Goal: Task Accomplishment & Management: Manage account settings

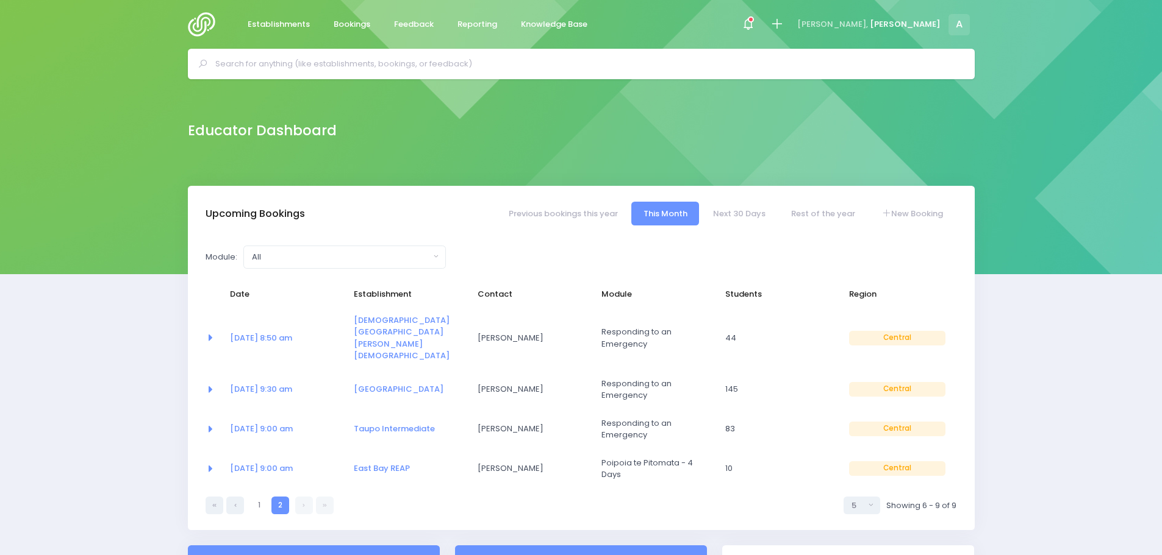
select select "5"
click at [260, 423] on link "21 Aug at 9:00 am" at bounding box center [261, 429] width 63 height 12
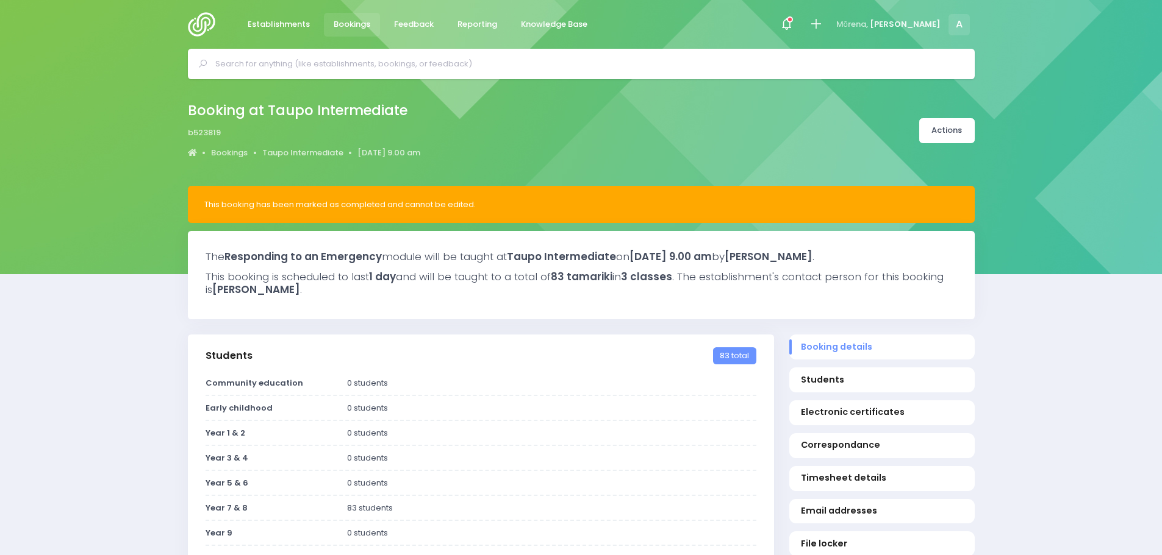
select select "5"
click at [304, 151] on link "Taupo Intermediate" at bounding box center [302, 153] width 81 height 12
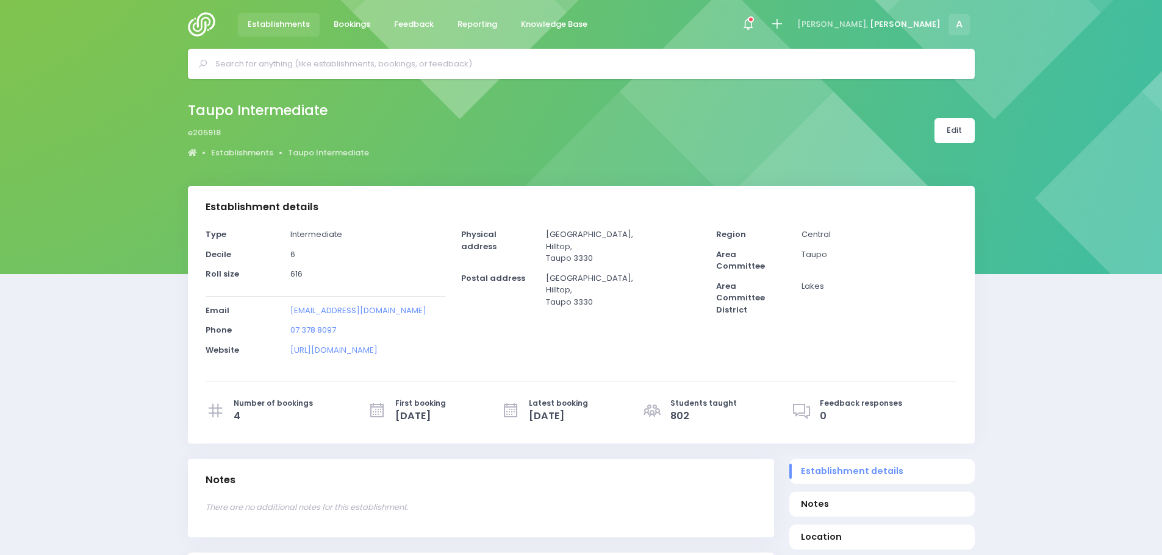
select select "5"
click at [960, 131] on link "Edit" at bounding box center [954, 130] width 40 height 25
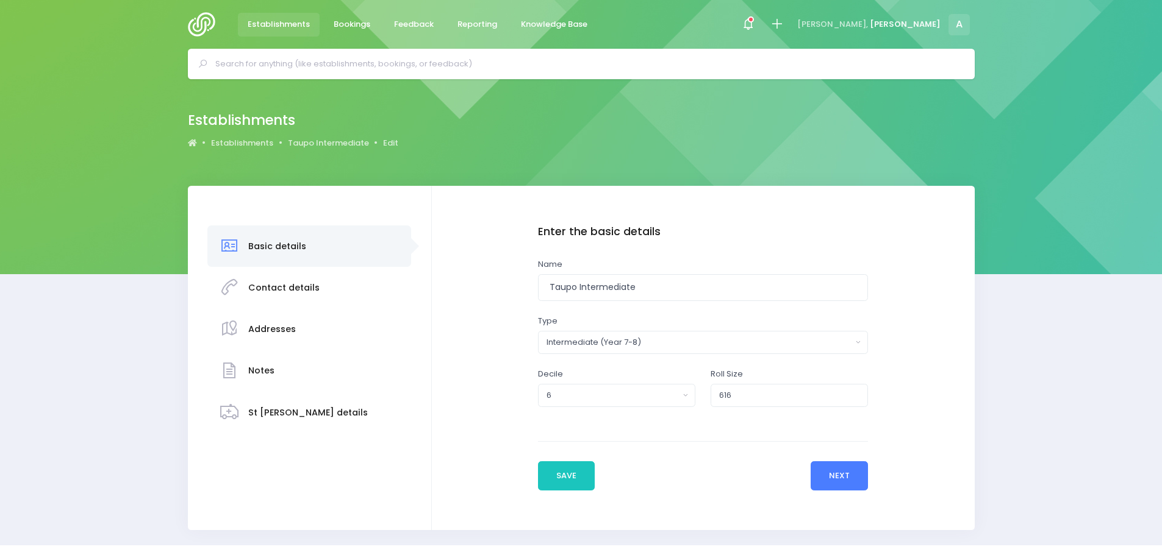
click at [844, 474] on button "Next" at bounding box center [839, 476] width 58 height 29
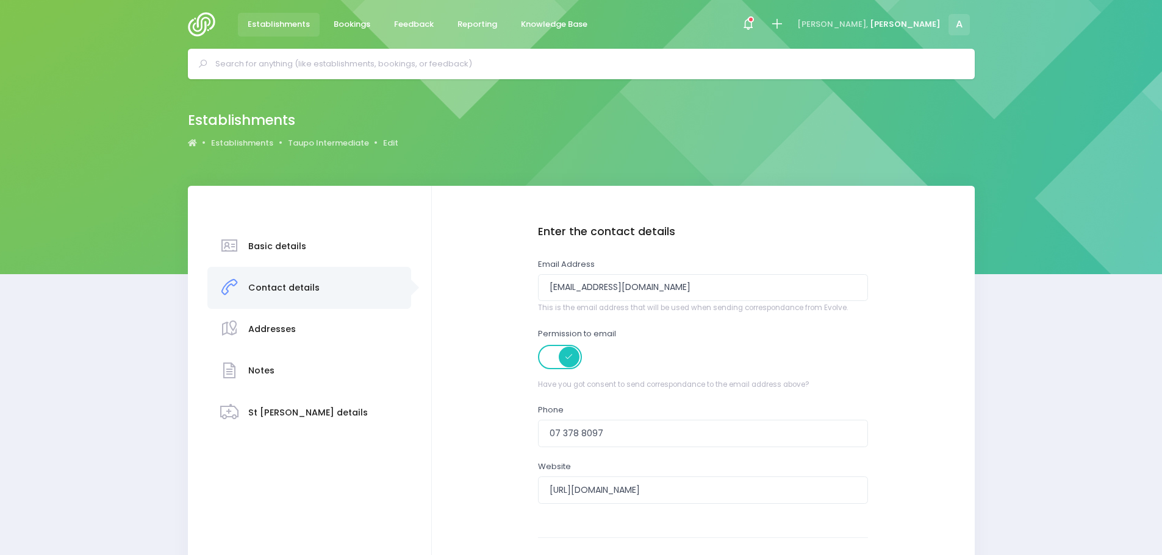
click at [313, 136] on div "Establishments Establishments Taupo Intermediate Edit" at bounding box center [293, 131] width 211 height 45
click at [311, 141] on link "Taupo Intermediate" at bounding box center [328, 143] width 81 height 12
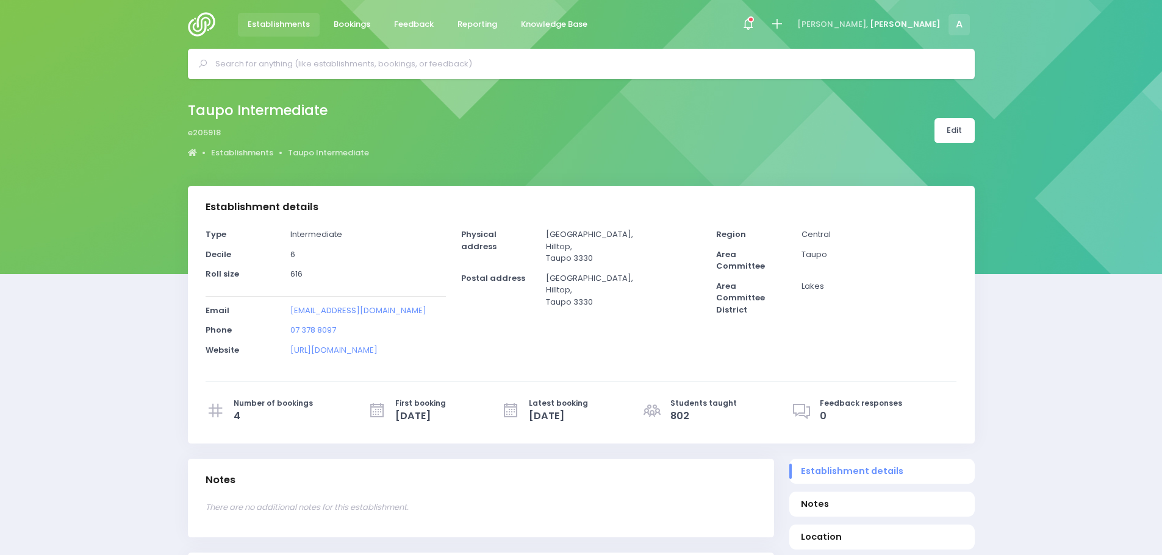
select select "5"
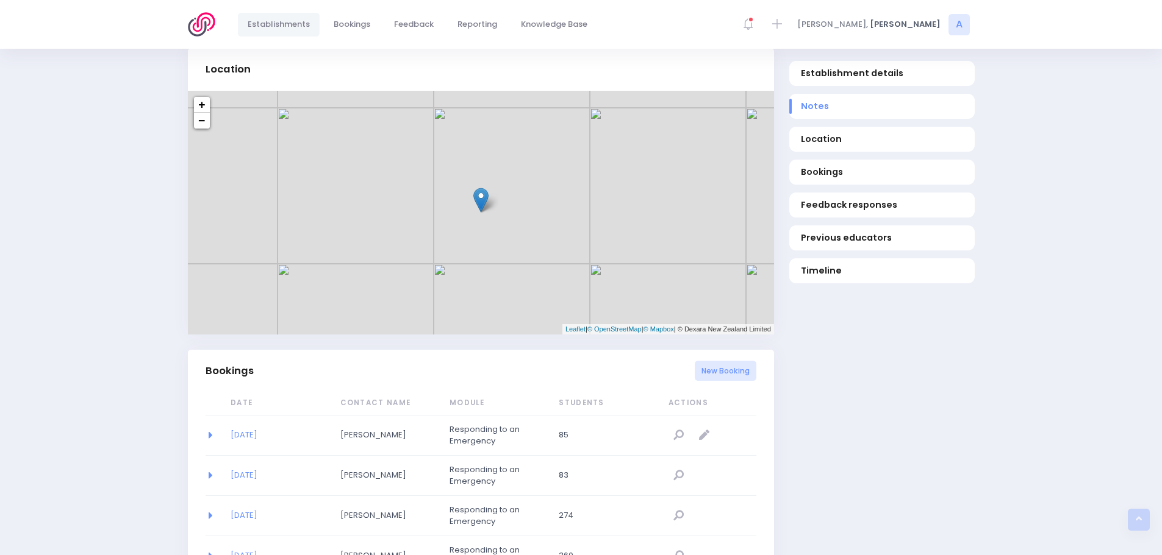
scroll to position [610, 0]
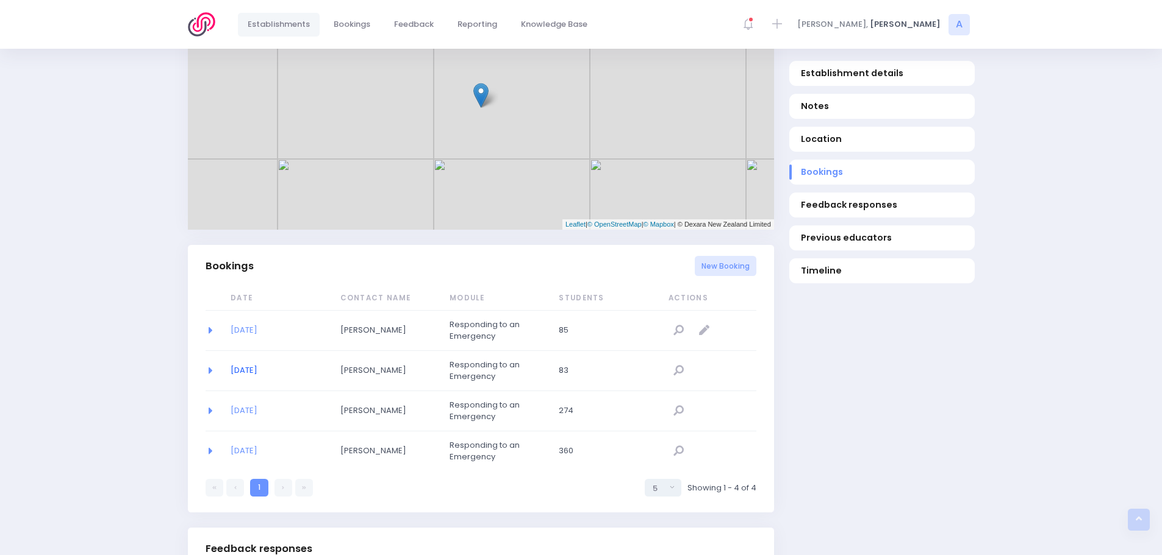
click at [249, 369] on link "21/08/2025" at bounding box center [243, 371] width 27 height 12
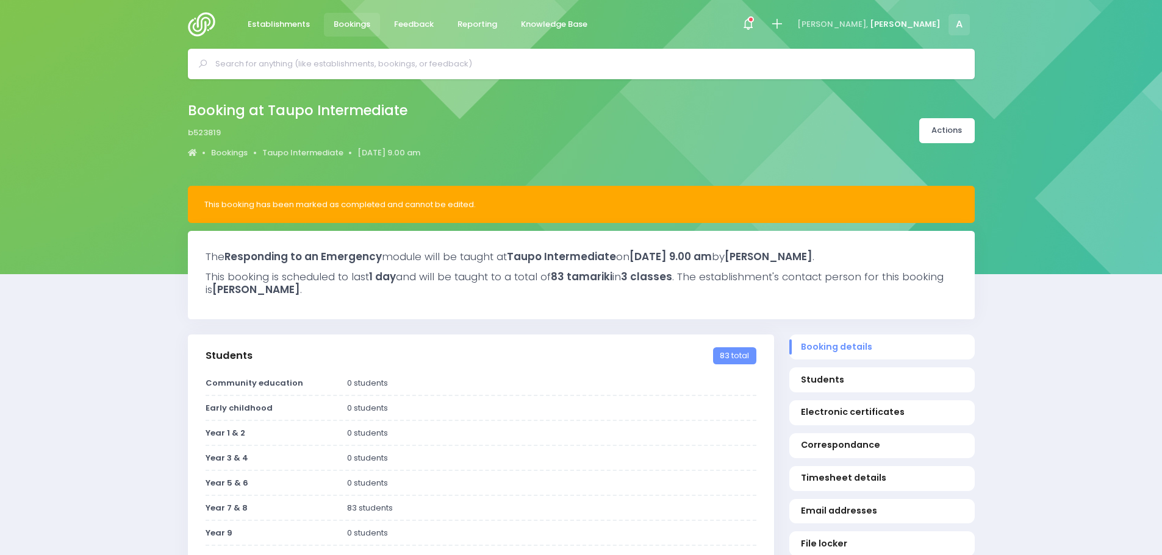
select select "5"
click at [302, 143] on div "Booking at Taupo Intermediate b523819 Bookings Taupo Intermediate [DATE] 9.00 am" at bounding box center [304, 131] width 233 height 64
click at [299, 151] on link "Taupo Intermediate" at bounding box center [302, 153] width 81 height 12
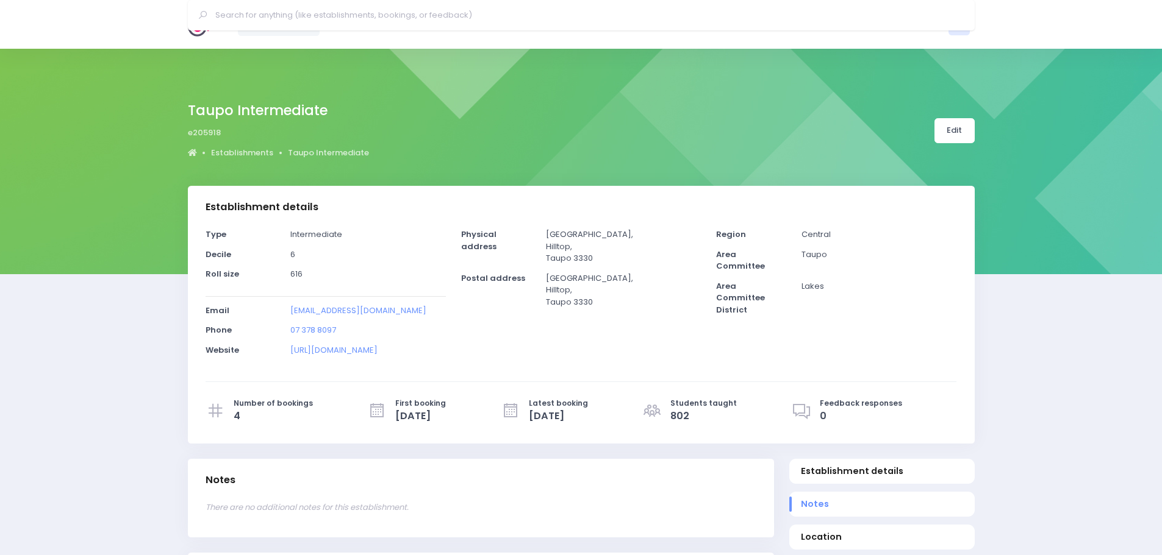
select select "5"
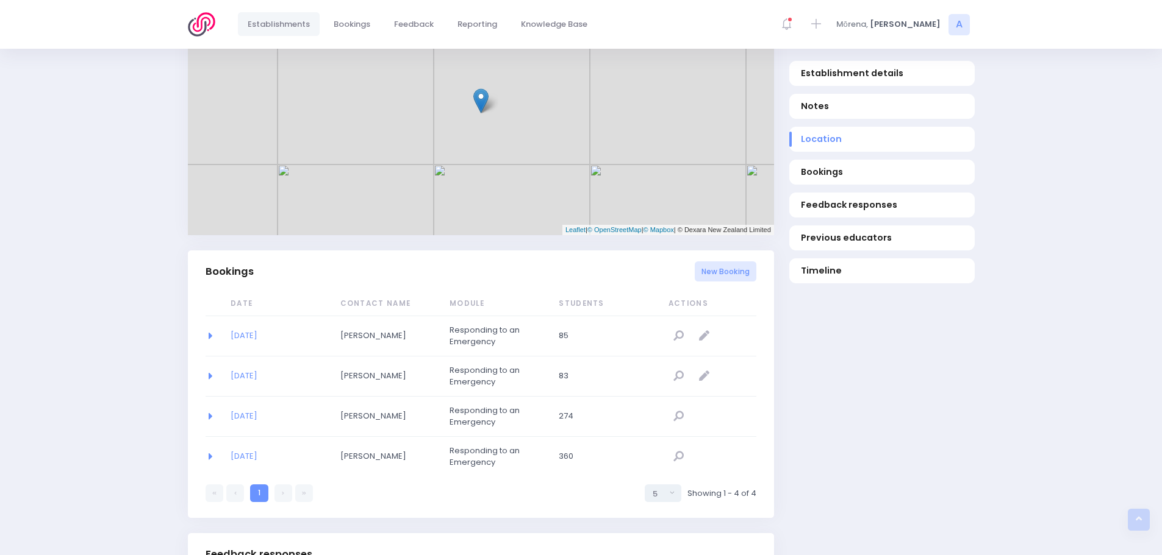
scroll to position [610, 0]
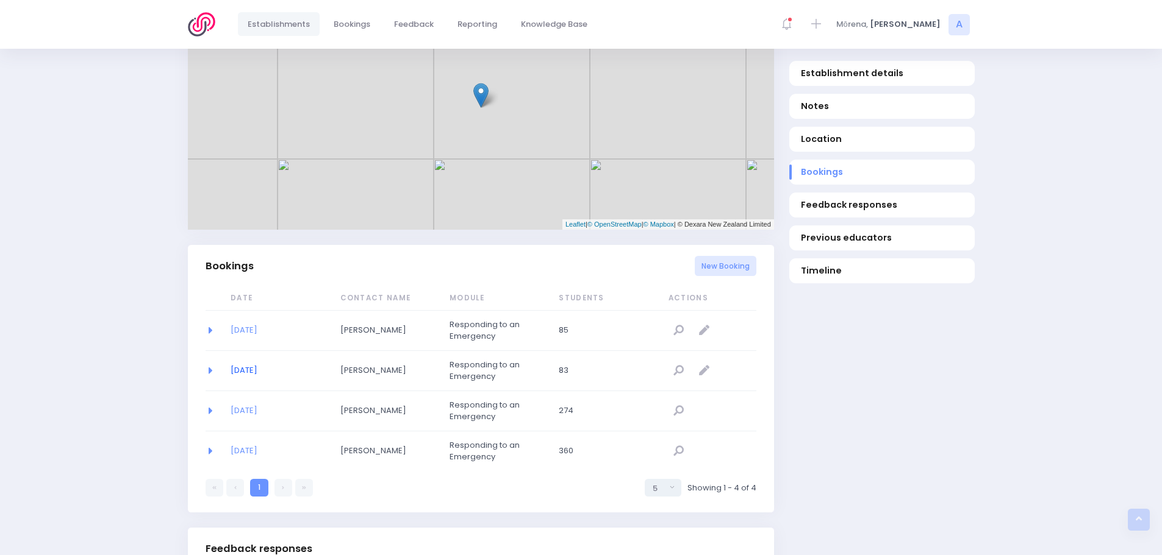
click at [249, 370] on link "21/08/2025" at bounding box center [243, 371] width 27 height 12
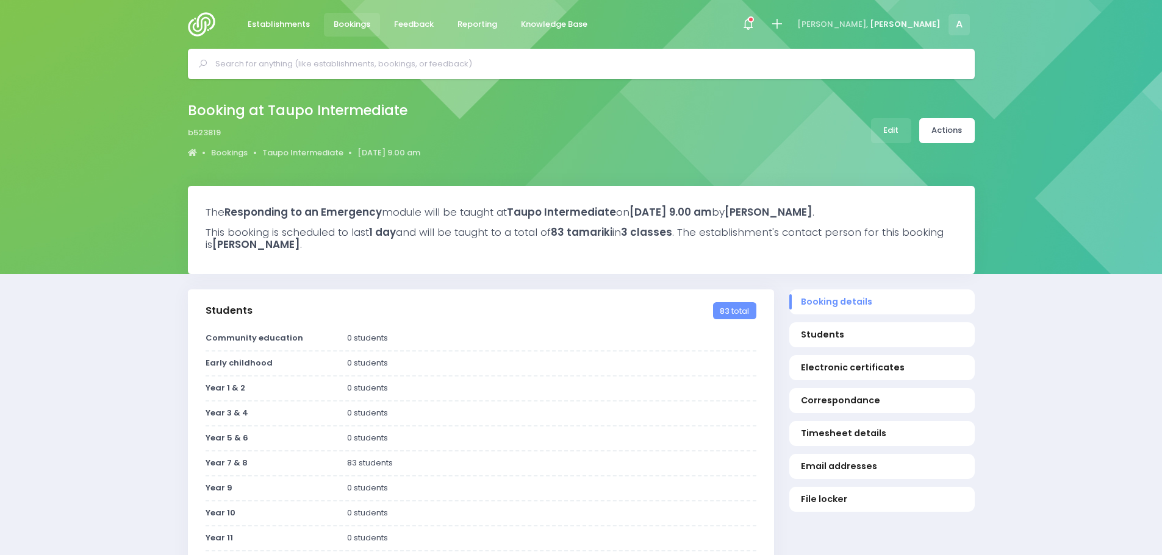
select select "5"
click at [945, 138] on link "Actions" at bounding box center [946, 130] width 55 height 25
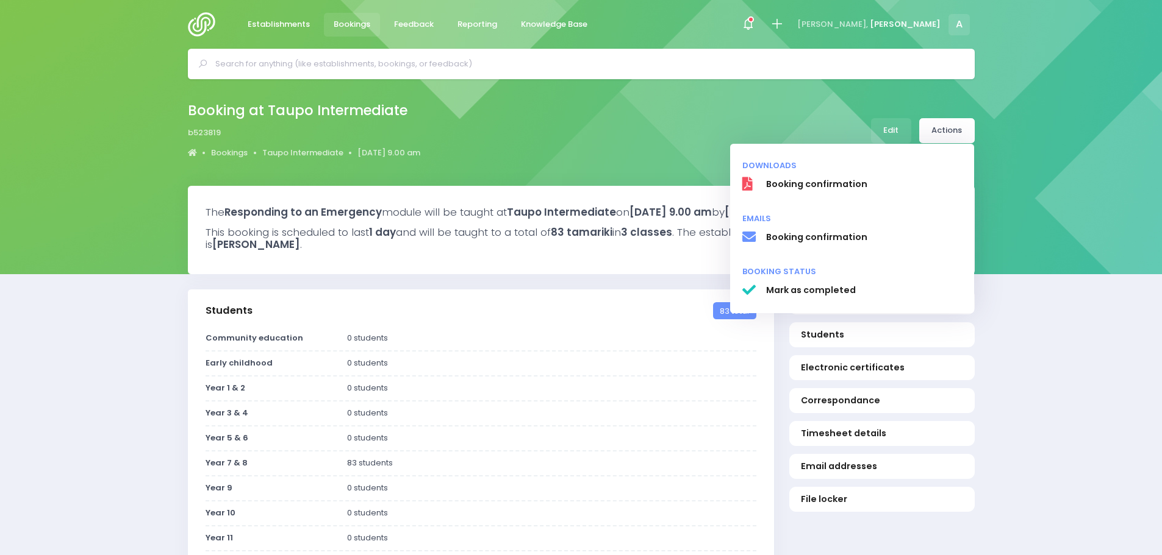
click at [1053, 157] on div "Booking at Taupo Intermediate b523819 Bookings Taupo Intermediate 21 August 202…" at bounding box center [581, 132] width 1162 height 107
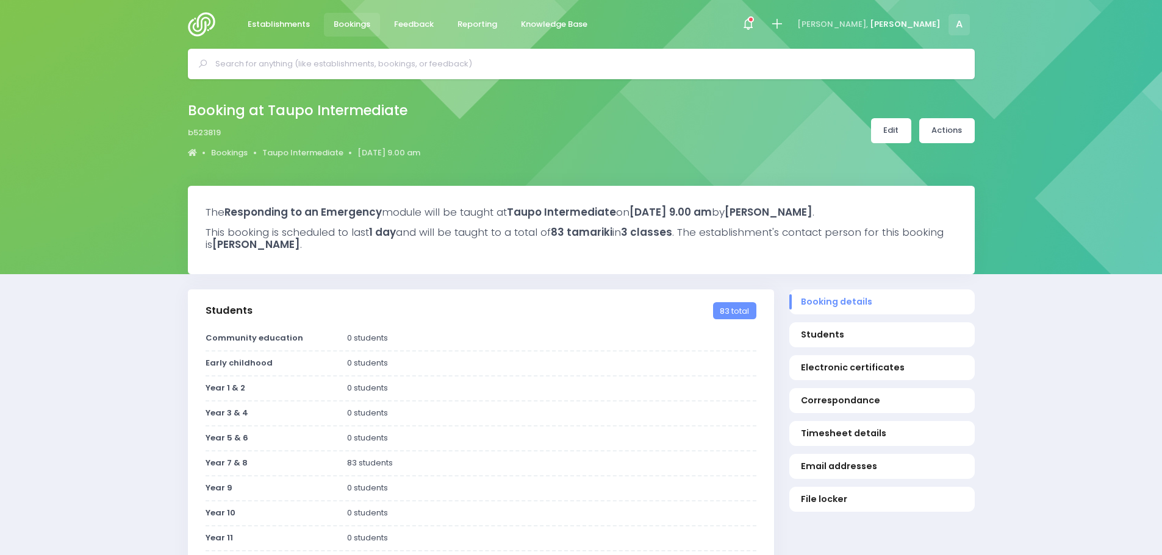
click at [894, 128] on link "Edit" at bounding box center [891, 130] width 40 height 25
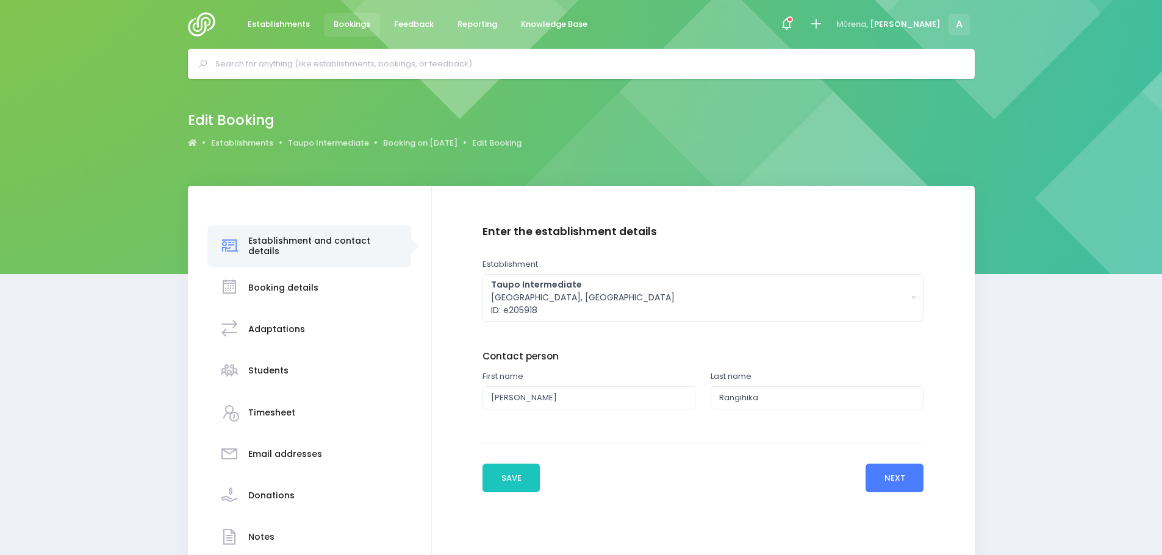
click at [890, 466] on button "Next" at bounding box center [894, 478] width 58 height 29
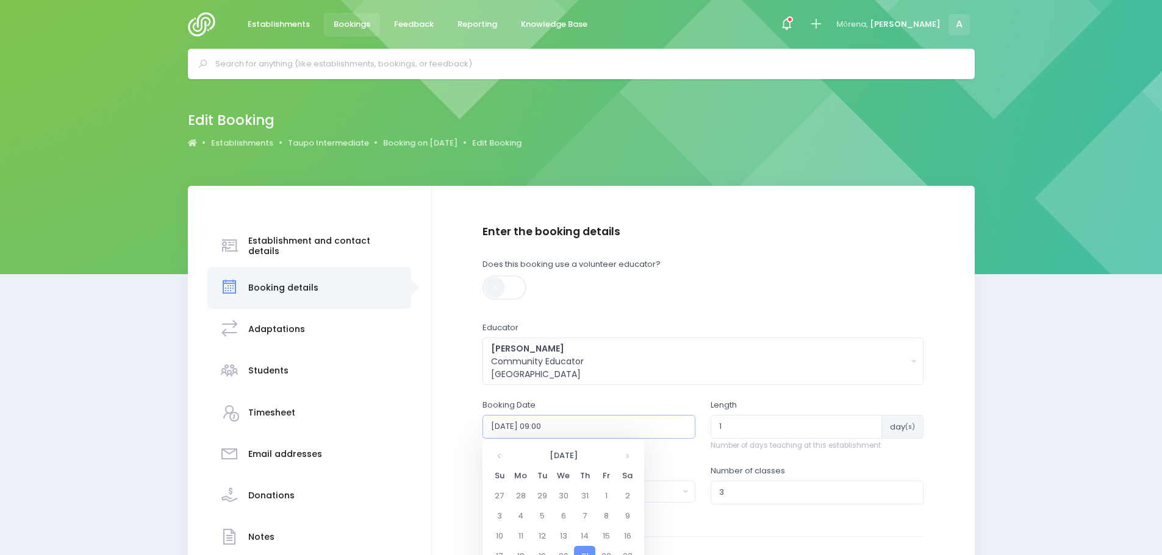
click at [569, 425] on input "2025-08-21 09:00" at bounding box center [588, 426] width 213 height 23
click at [631, 454] on th at bounding box center [626, 456] width 21 height 20
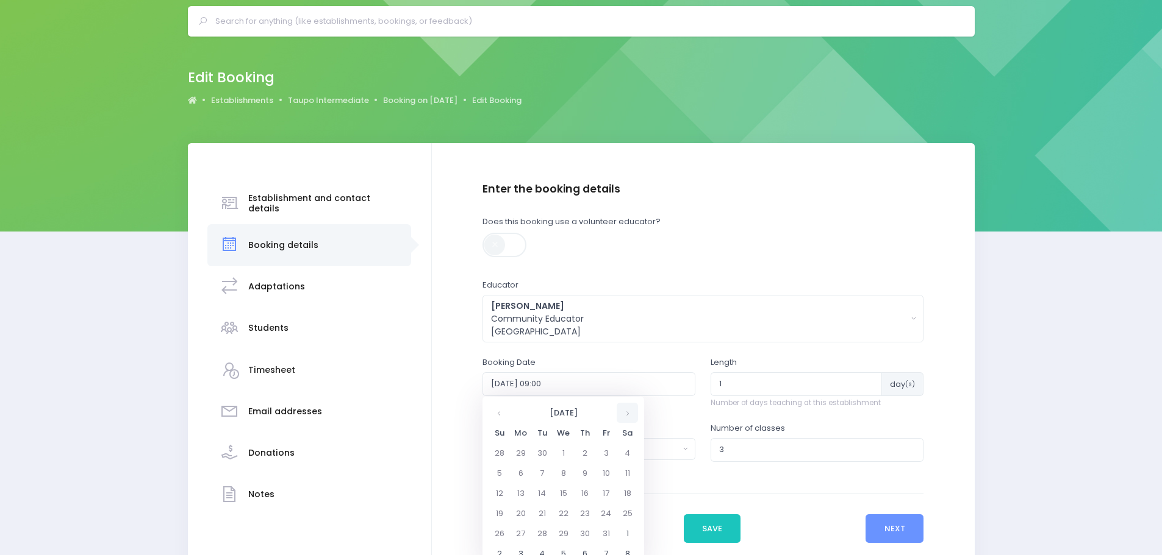
scroll to position [122, 0]
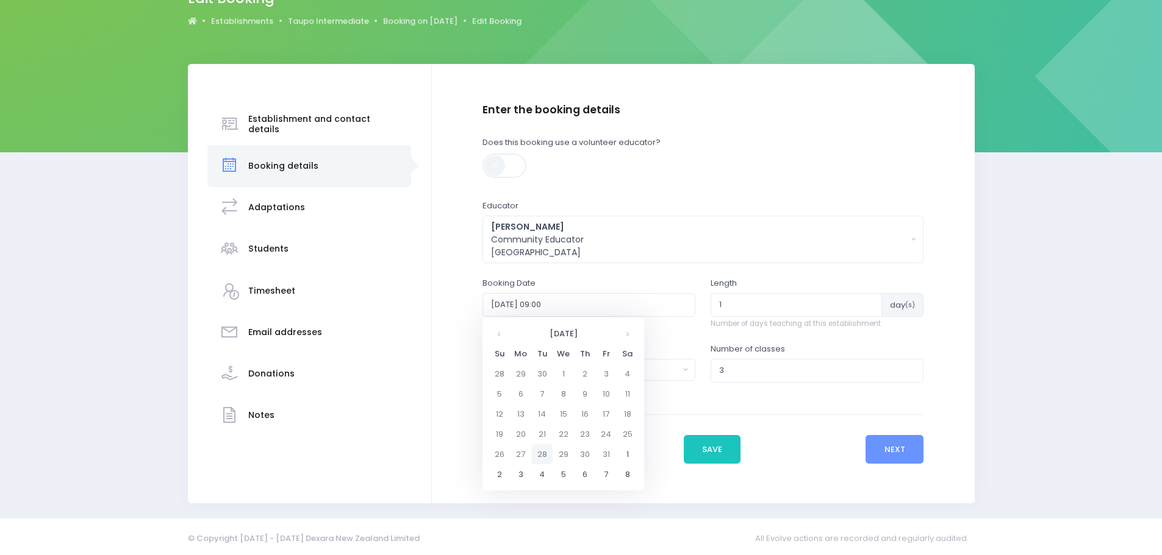
click at [538, 451] on td "28" at bounding box center [541, 454] width 21 height 20
click at [582, 394] on span "9" at bounding box center [575, 392] width 21 height 16
click at [511, 371] on span "9:00" at bounding box center [508, 373] width 34 height 16
type input "2025-10-28 09:00"
click at [708, 449] on button "Save" at bounding box center [712, 449] width 57 height 29
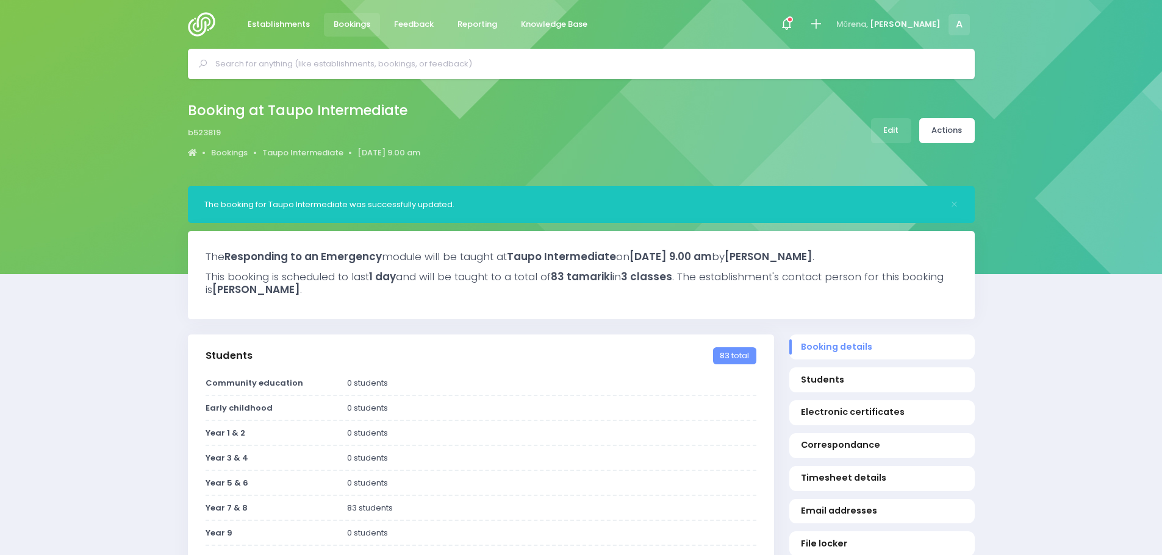
select select "5"
click at [788, 23] on span at bounding box center [786, 24] width 2 height 2
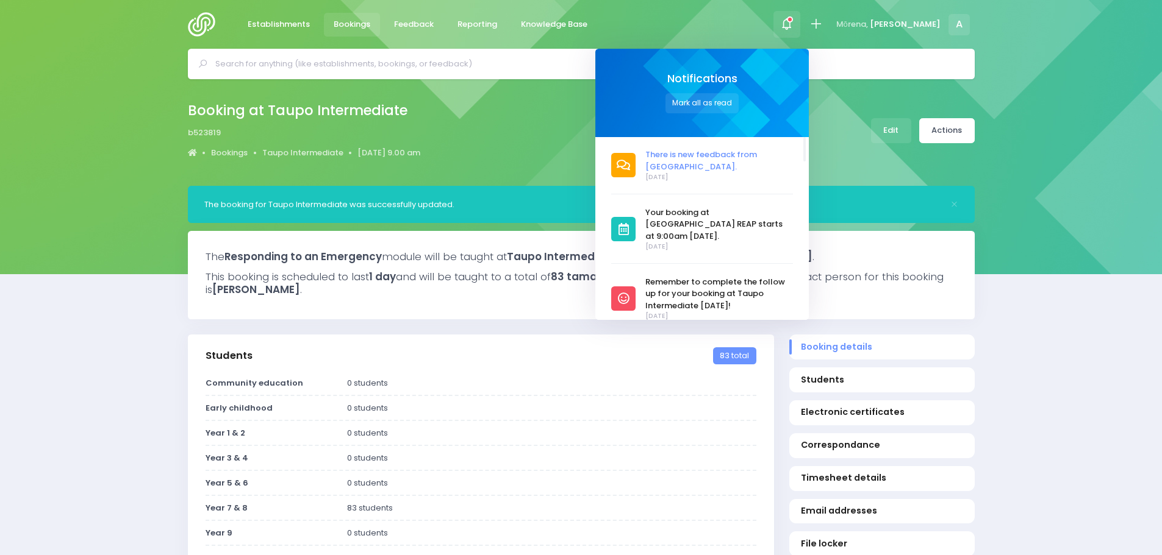
click at [707, 157] on span "There is new feedback from [GEOGRAPHIC_DATA]." at bounding box center [719, 161] width 148 height 24
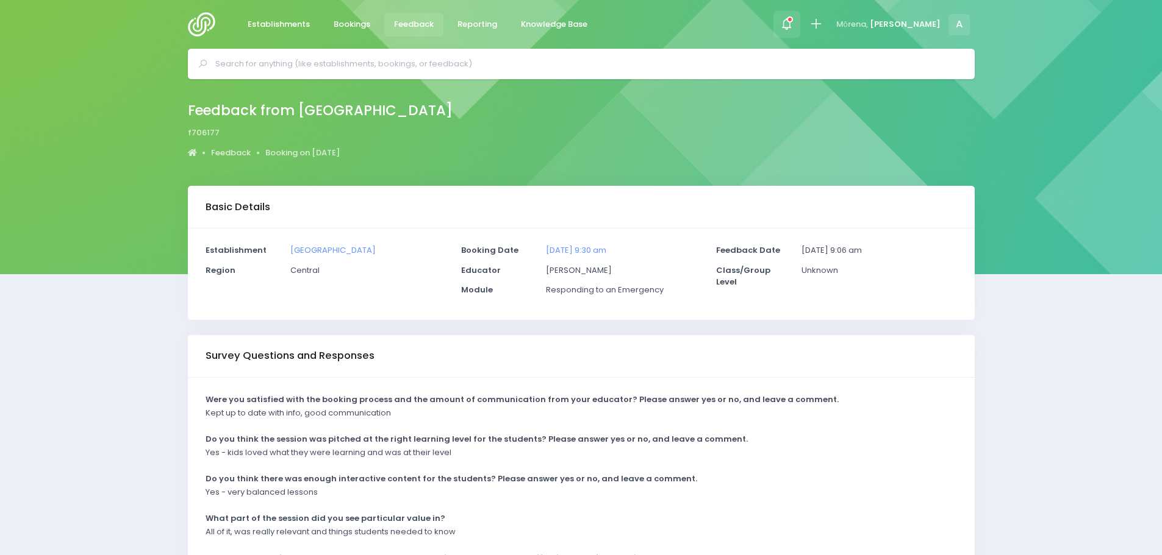
click at [793, 17] on icon at bounding box center [786, 24] width 14 height 14
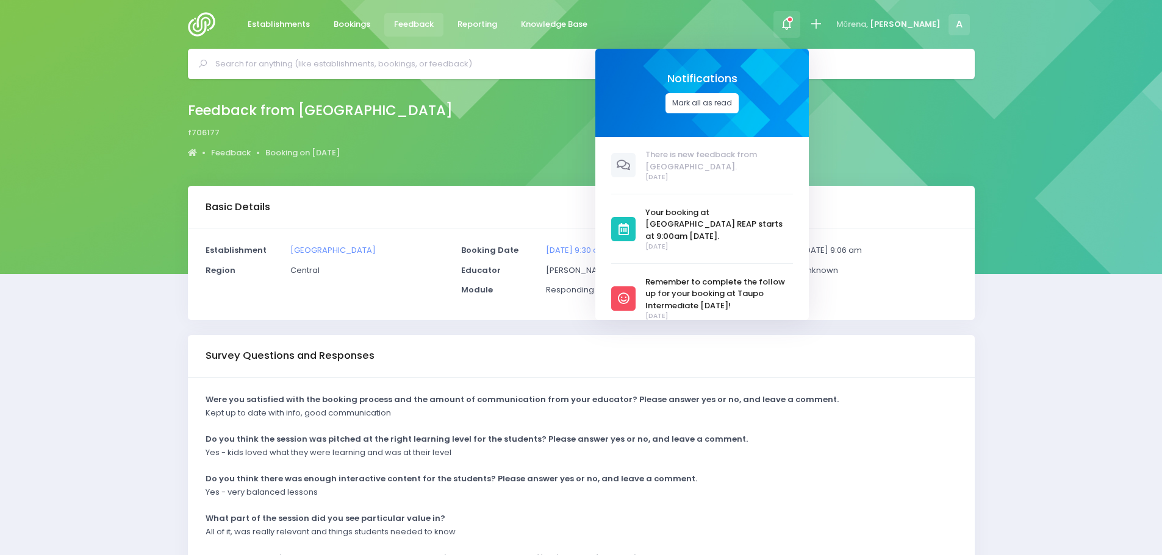
click at [734, 106] on button "Mark all as read" at bounding box center [701, 103] width 73 height 20
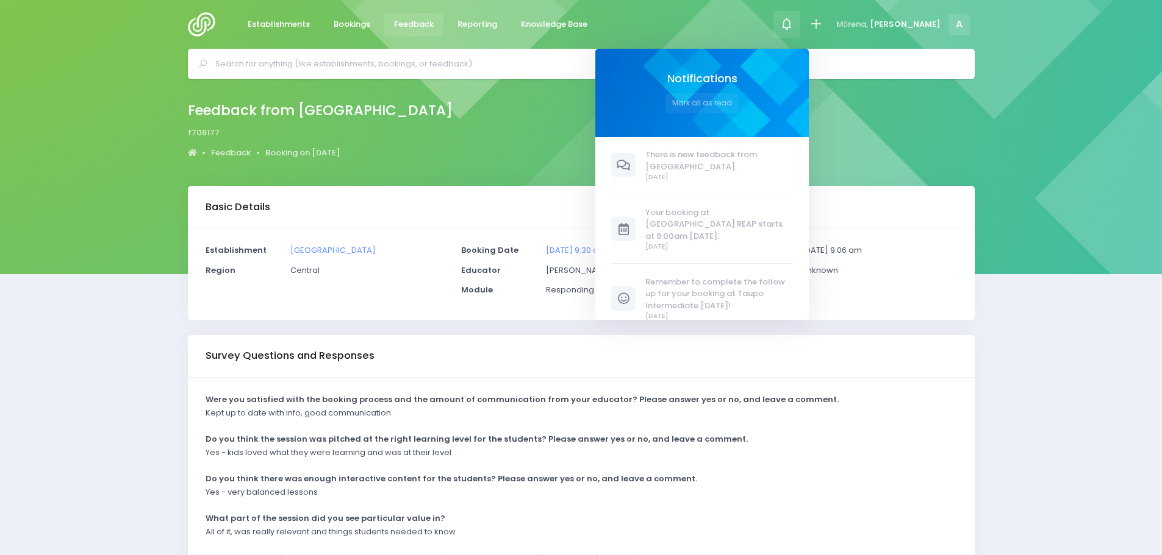
click at [207, 18] on img at bounding box center [205, 24] width 35 height 24
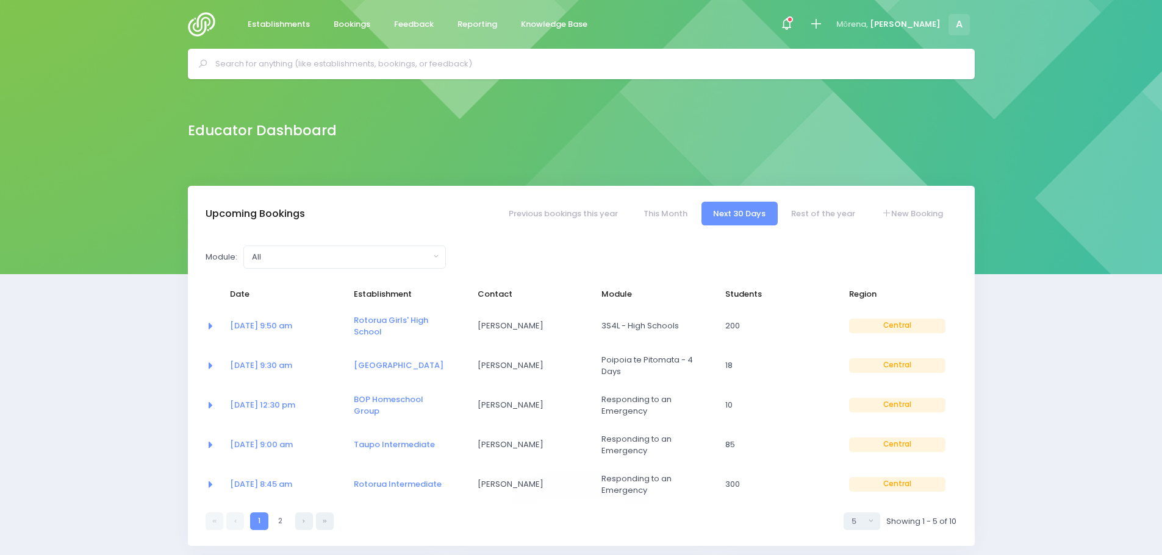
select select "5"
